Goal: Task Accomplishment & Management: Complete application form

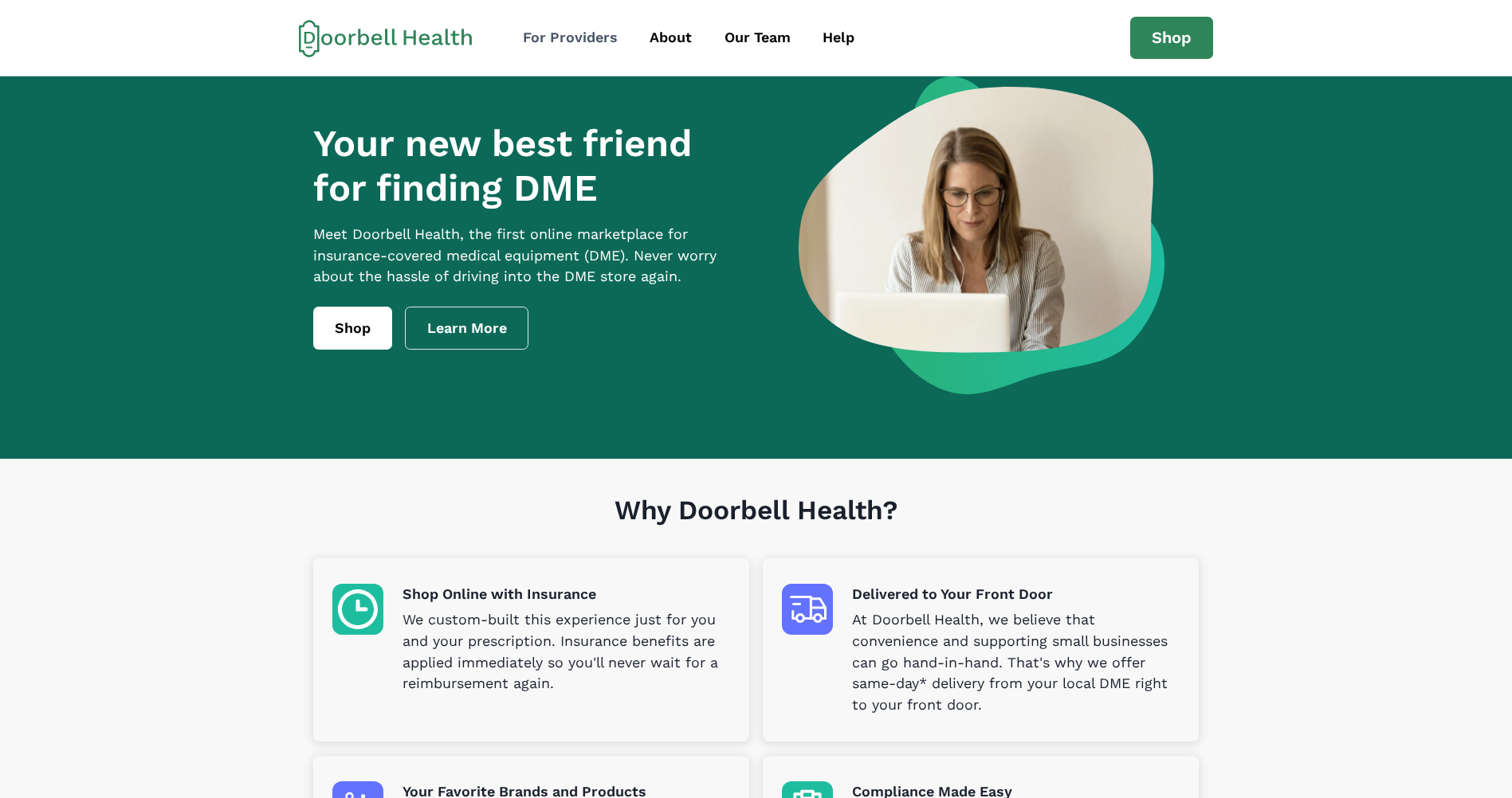
click at [582, 35] on div "For Providers" at bounding box center [570, 38] width 95 height 22
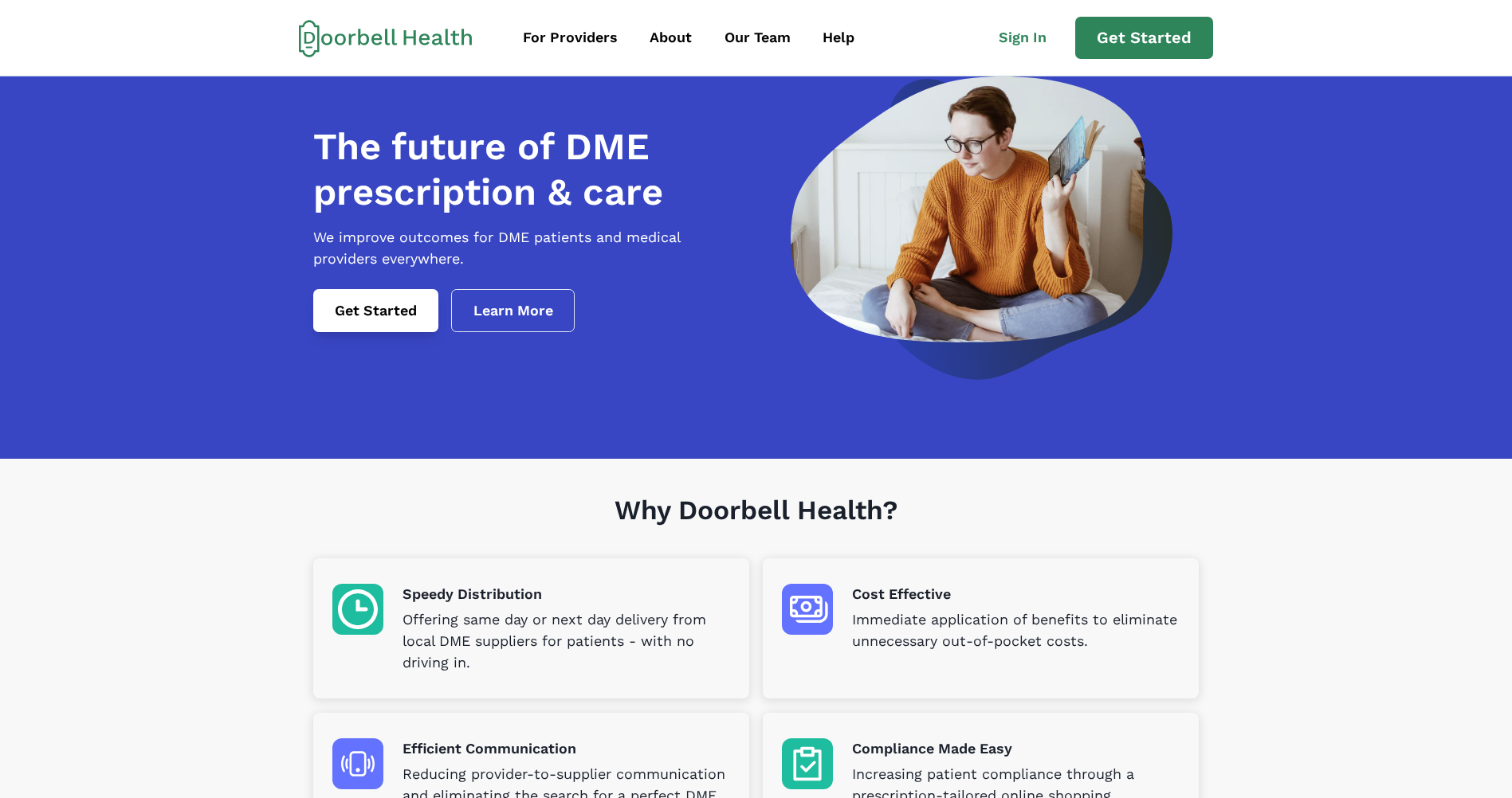
click at [374, 323] on link "Get Started" at bounding box center [376, 310] width 125 height 43
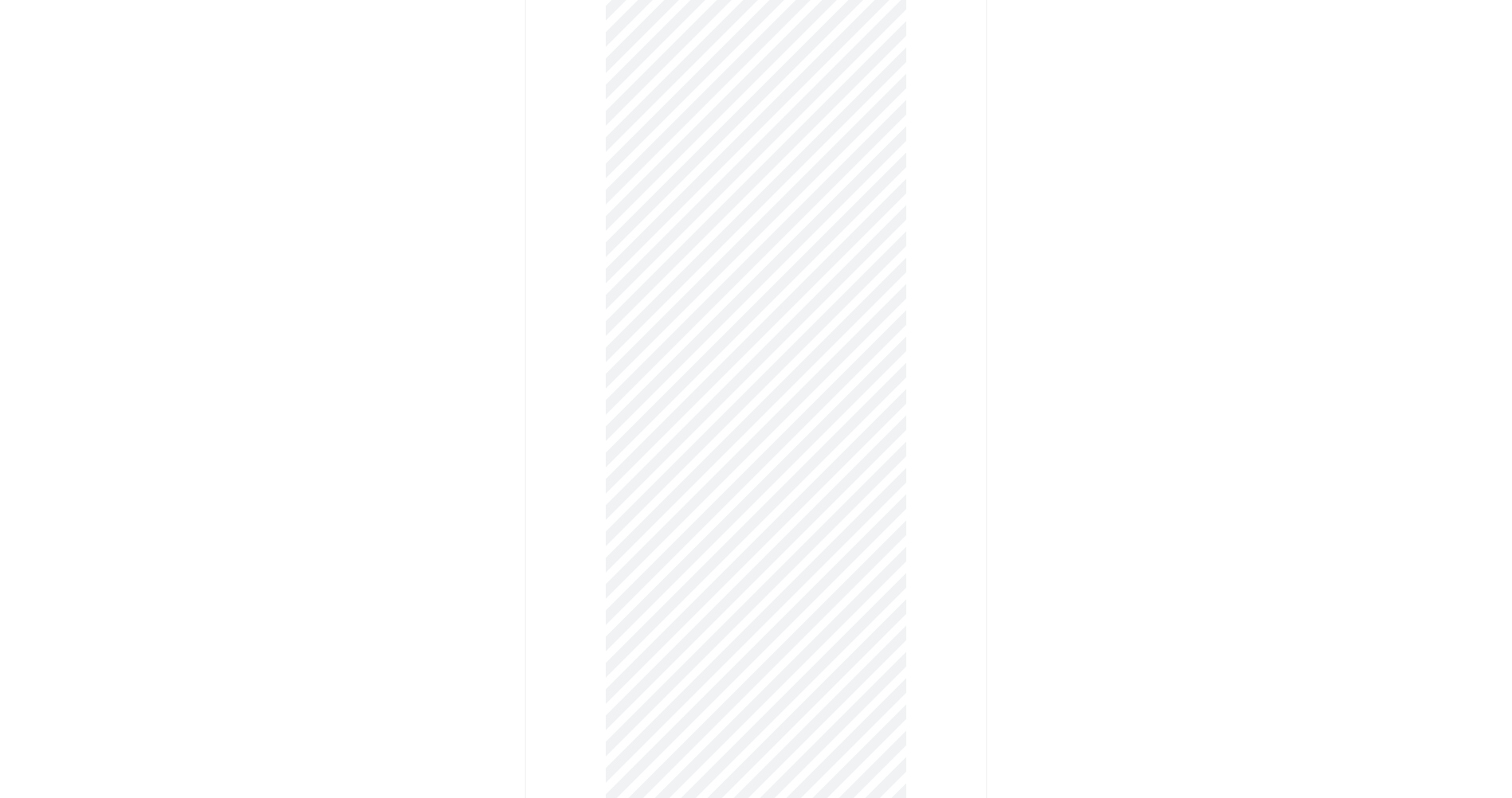
scroll to position [399, 0]
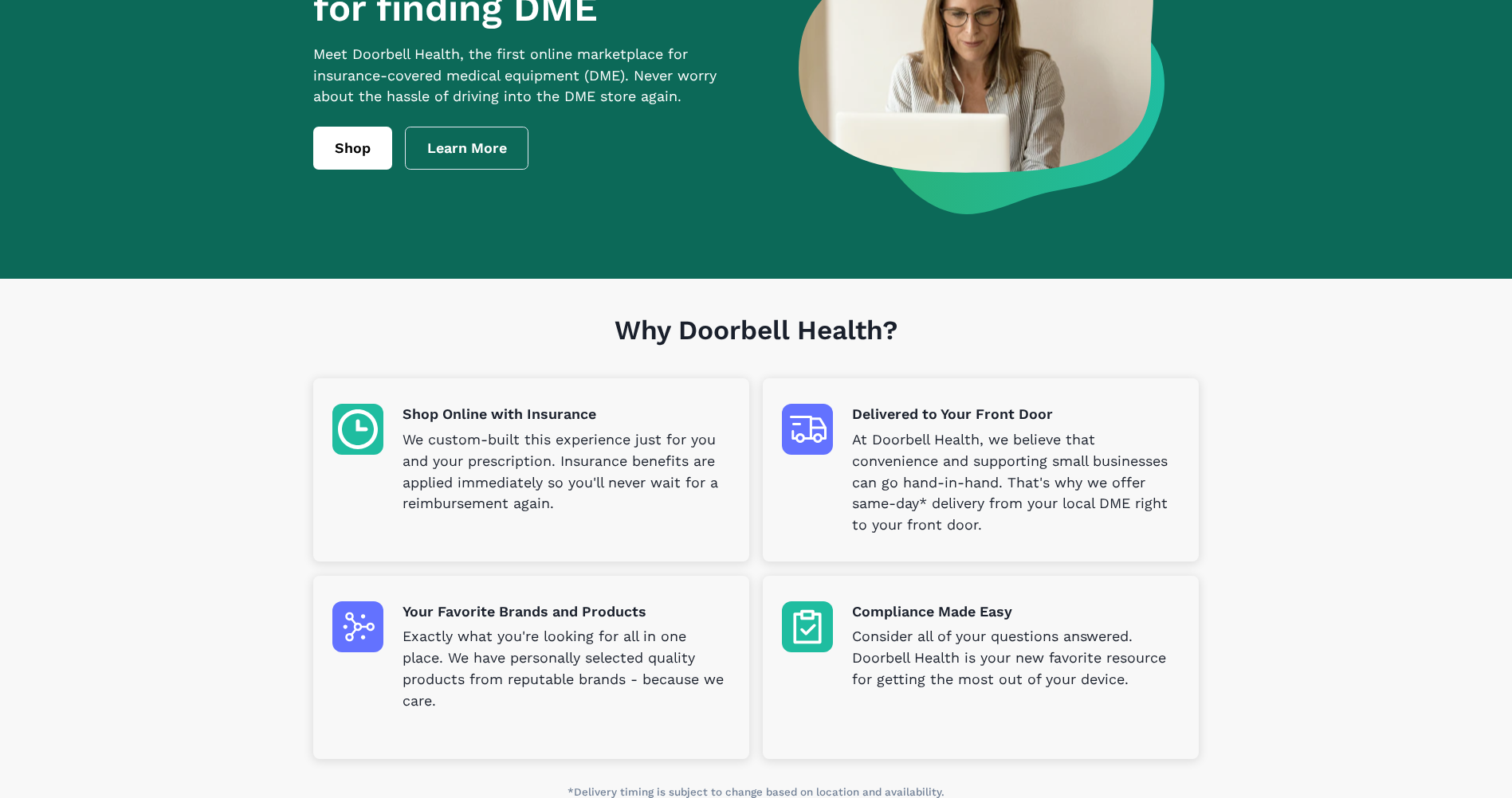
scroll to position [318, 0]
